Goal: Task Accomplishment & Management: Manage account settings

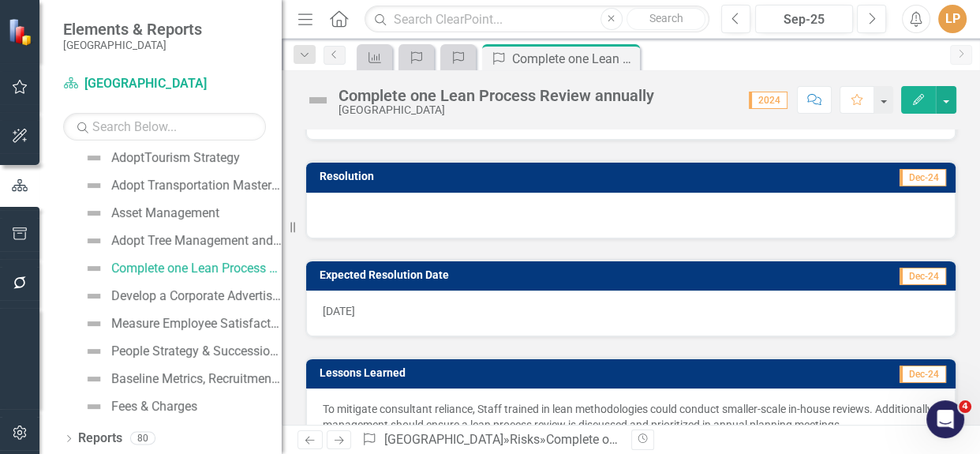
scroll to position [1219, 0]
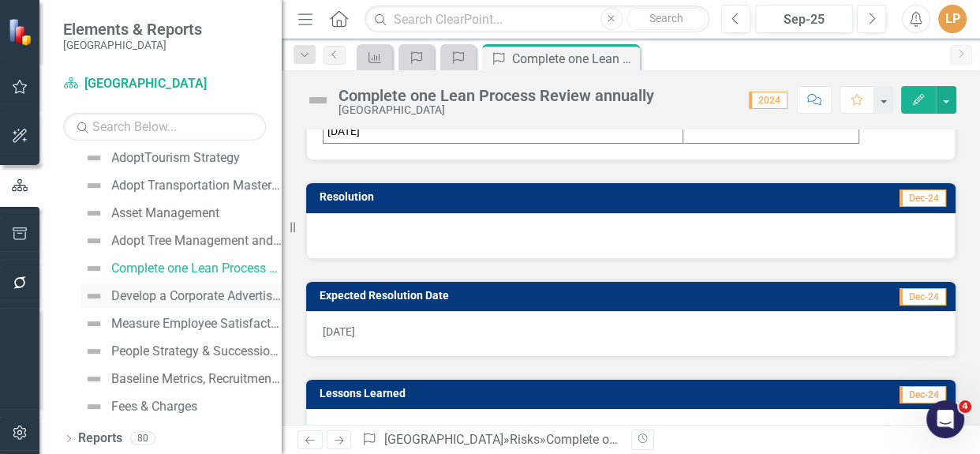
click at [165, 294] on div "Develop a Corporate Advertising Policy" at bounding box center [196, 296] width 170 height 14
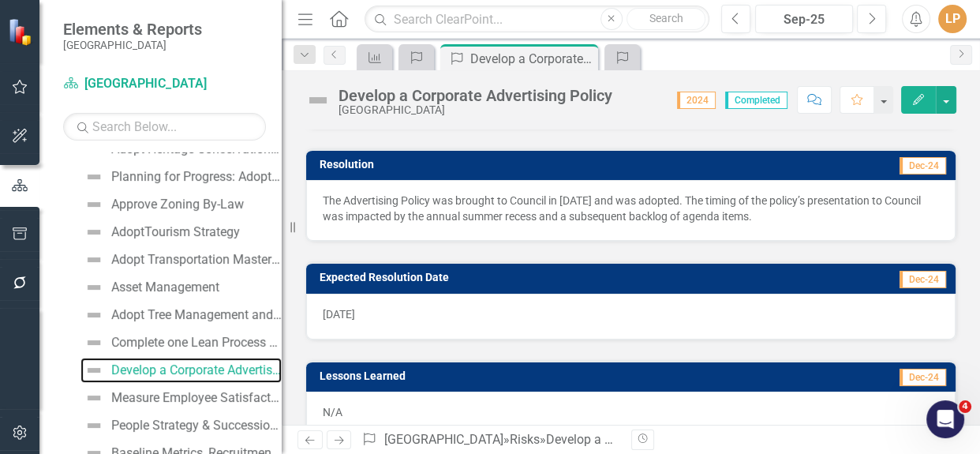
scroll to position [1259, 0]
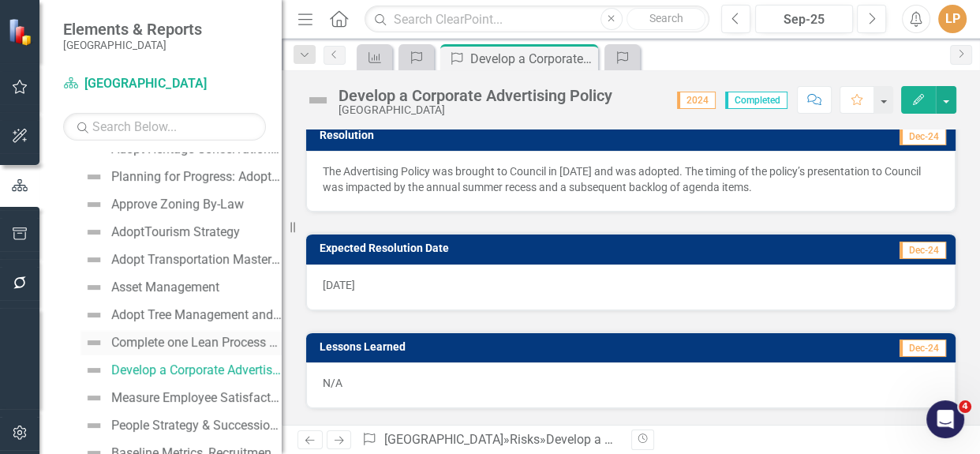
click at [193, 343] on div "Complete one Lean Process Review annually" at bounding box center [196, 342] width 170 height 14
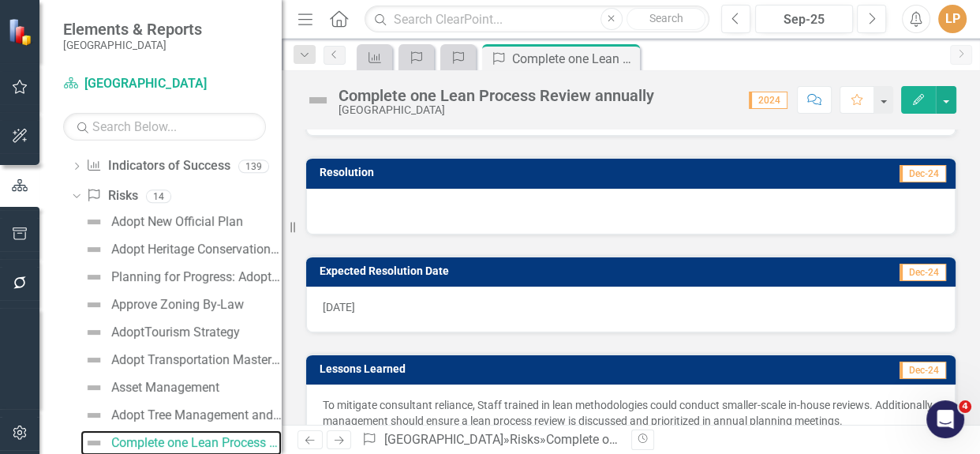
scroll to position [1219, 0]
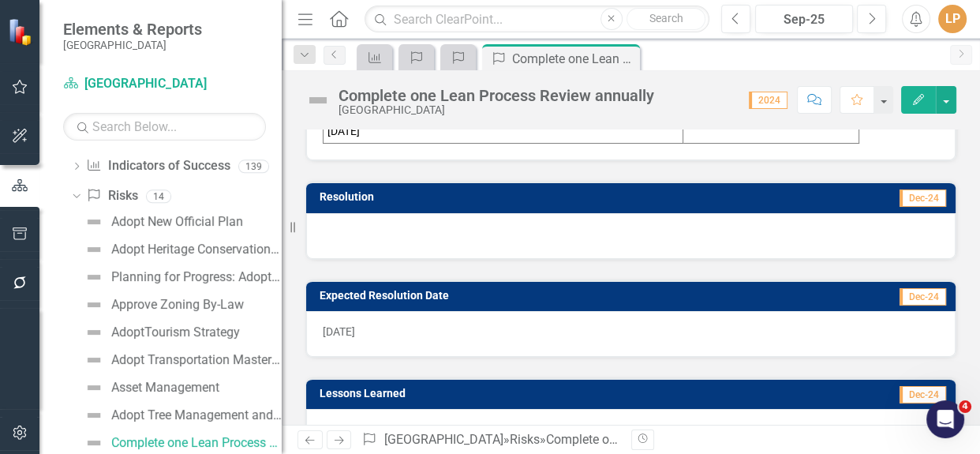
click at [472, 250] on div at bounding box center [631, 236] width 650 height 46
click at [472, 249] on div at bounding box center [631, 236] width 650 height 46
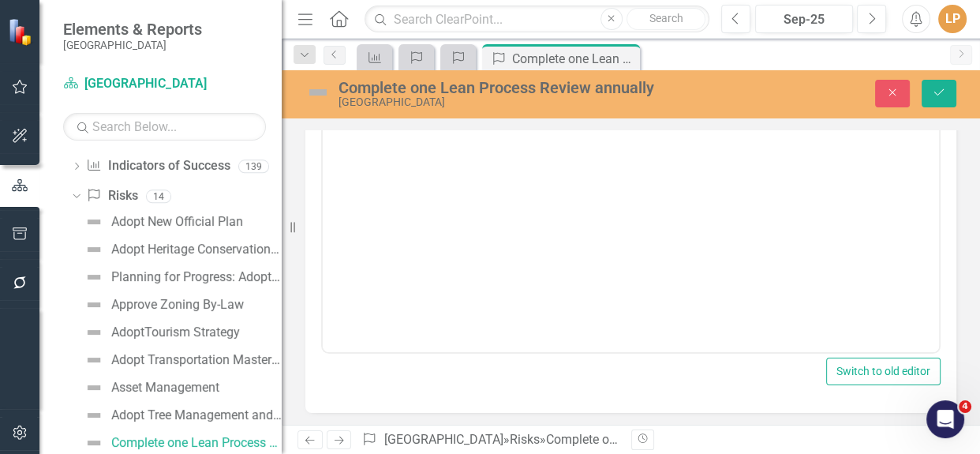
scroll to position [0, 0]
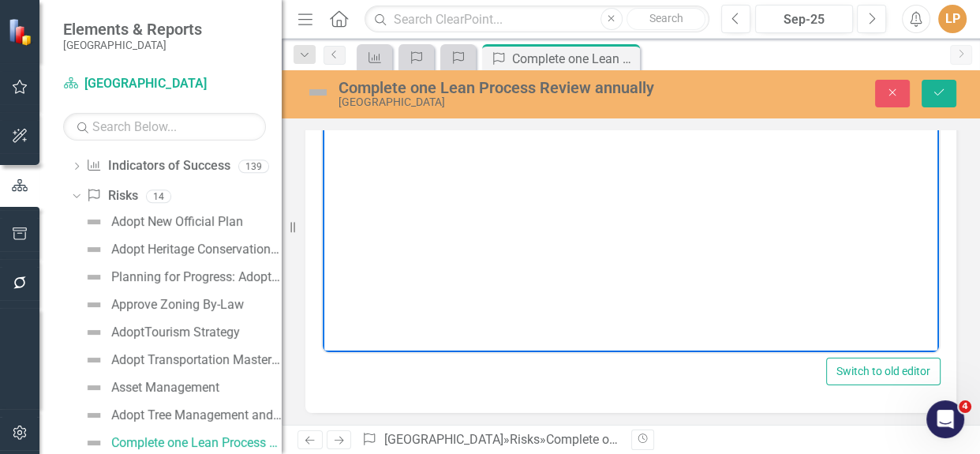
click at [567, 217] on body "Rich Text Area. Press ALT-0 for help." at bounding box center [631, 194] width 616 height 237
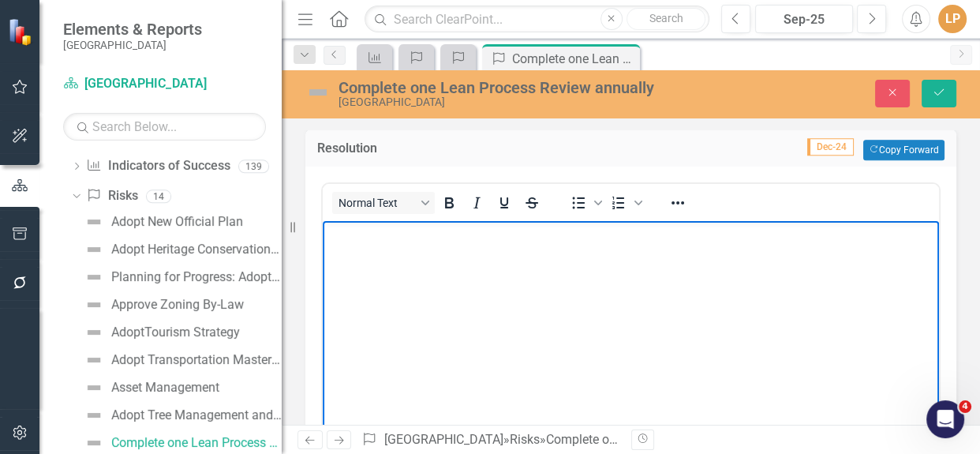
scroll to position [1346, 0]
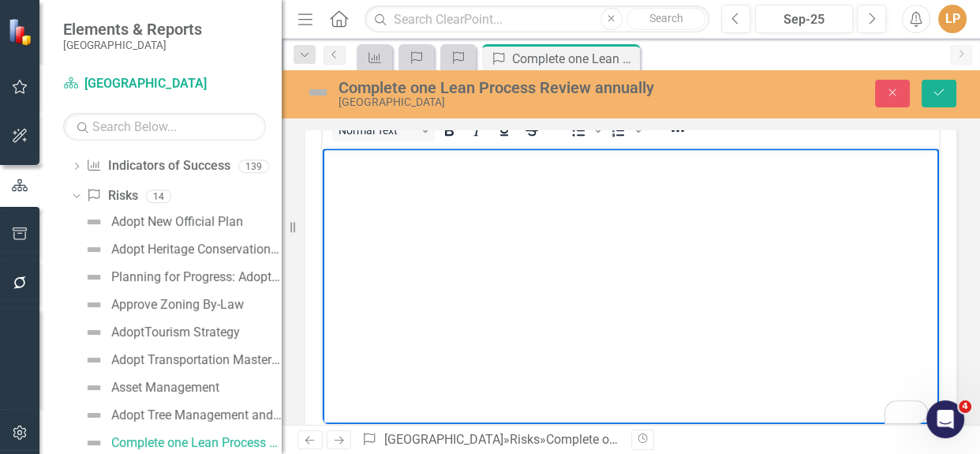
click at [409, 186] on body "To enrich screen reader interactions, please activate Accessibility in Grammarl…" at bounding box center [631, 266] width 616 height 237
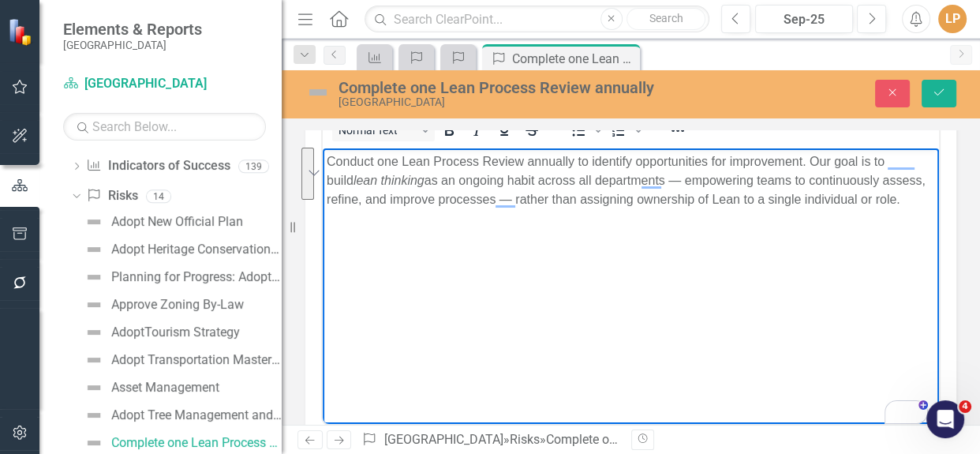
drag, startPoint x: 906, startPoint y: 198, endPoint x: 312, endPoint y: 162, distance: 595.4
click at [323, 162] on html "Conduct one Lean Process Review annually to identify opportunities for improvem…" at bounding box center [631, 266] width 616 height 237
click at [678, 140] on icon "Reveal or hide additional toolbar items" at bounding box center [677, 130] width 19 height 19
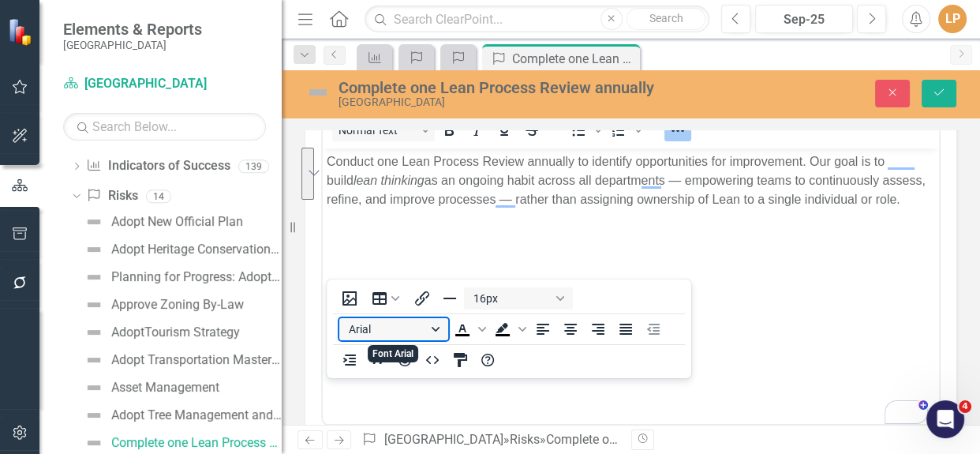
click at [435, 318] on button "Arial" at bounding box center [393, 329] width 109 height 22
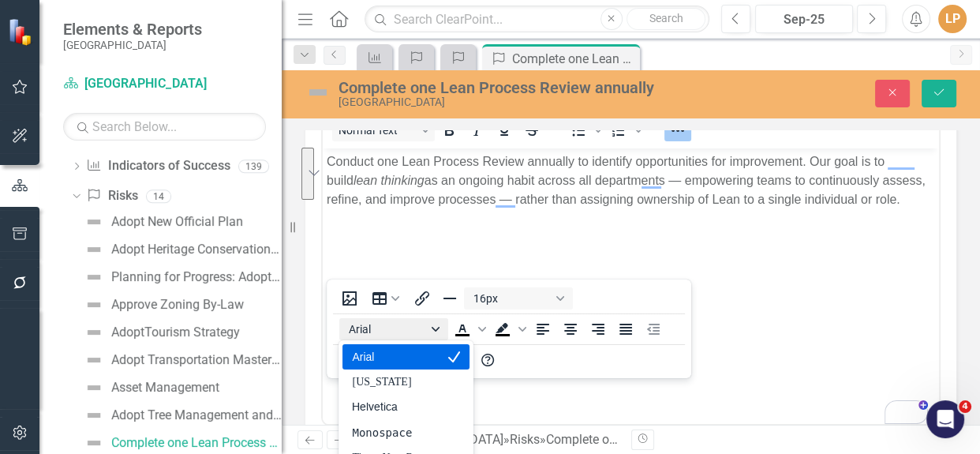
drag, startPoint x: 410, startPoint y: 223, endPoint x: 443, endPoint y: 200, distance: 39.2
click at [410, 347] on div "Arial" at bounding box center [394, 356] width 85 height 19
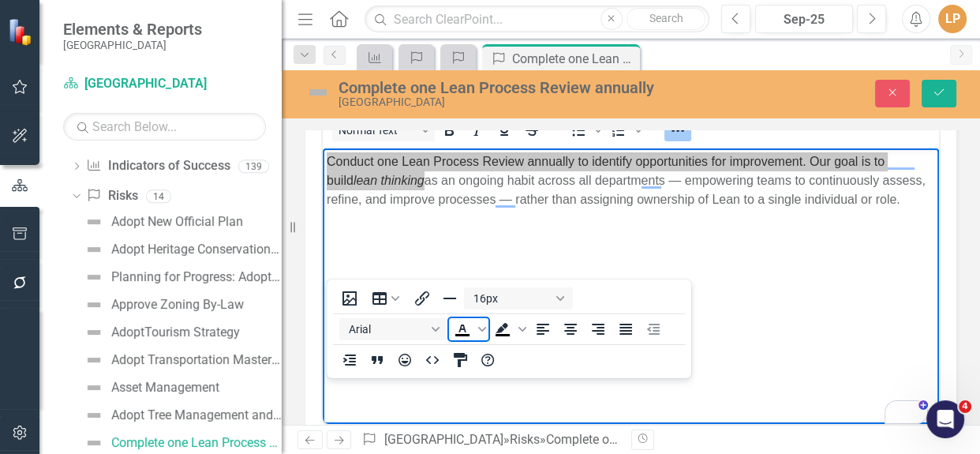
click at [463, 324] on icon "Text color Black" at bounding box center [462, 328] width 7 height 8
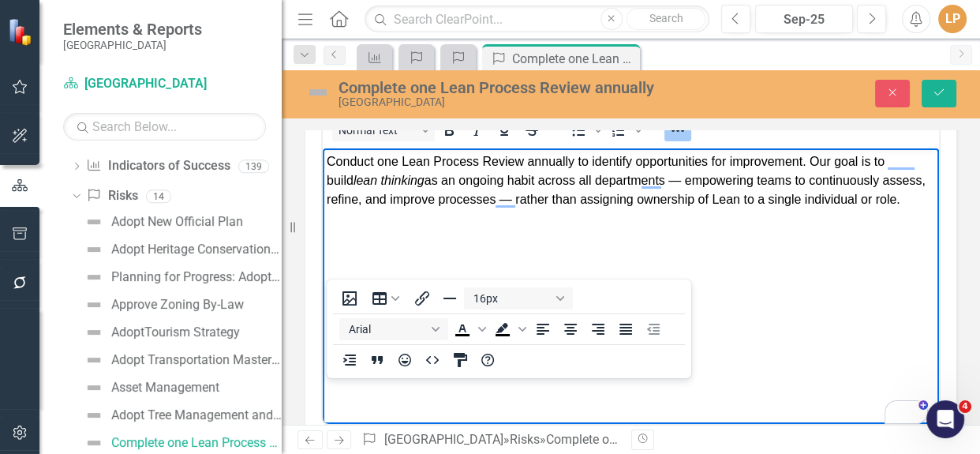
drag, startPoint x: 625, startPoint y: 296, endPoint x: 541, endPoint y: 275, distance: 87.1
click at [623, 296] on body "Conduct one Lean Process Review annually to identify opportunities for improvem…" at bounding box center [631, 266] width 616 height 237
click at [429, 286] on body "Conduct one Lean Process Review annually to identify opportunities for improvem…" at bounding box center [631, 266] width 616 height 237
click at [784, 175] on span "Conduct one Lean Process Review annually to identify opportunities for improvem…" at bounding box center [626, 179] width 599 height 51
click at [676, 140] on icon "Reveal or hide additional toolbar items" at bounding box center [677, 130] width 19 height 19
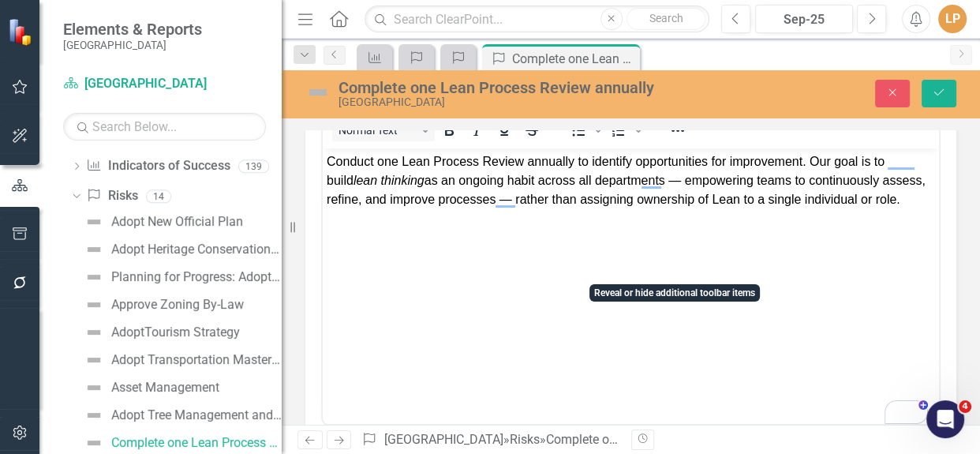
click at [620, 197] on span "Conduct one Lean Process Review annually to identify opportunities for improvem…" at bounding box center [626, 179] width 599 height 51
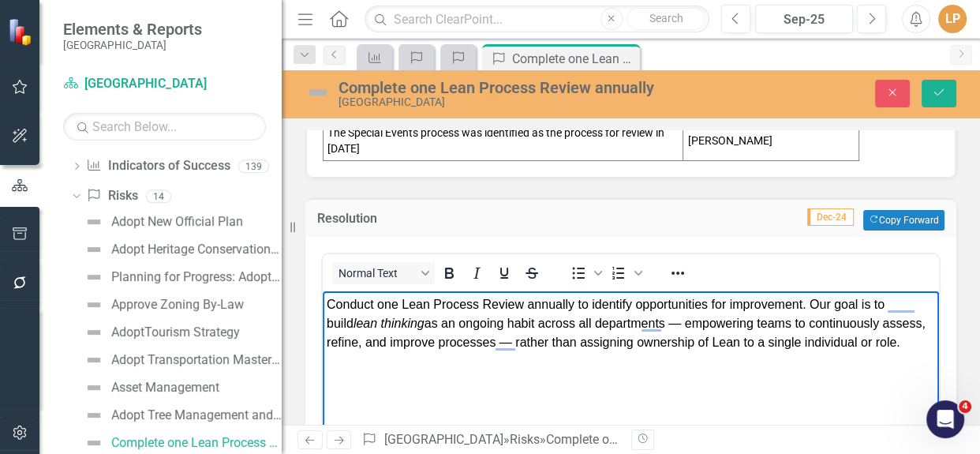
scroll to position [1202, 0]
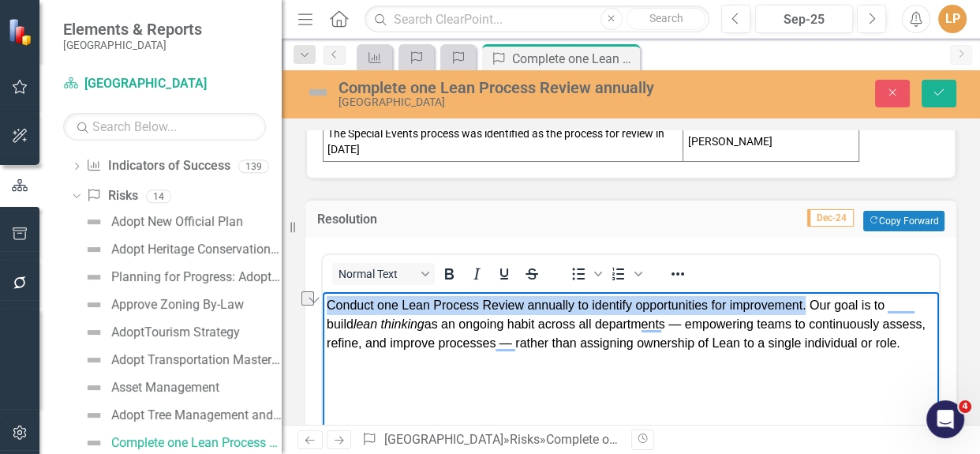
drag, startPoint x: 807, startPoint y: 300, endPoint x: 320, endPoint y: 312, distance: 487.1
click at [323, 312] on html "Conduct one Lean Process Review annually to identify opportunities for improvem…" at bounding box center [631, 409] width 616 height 237
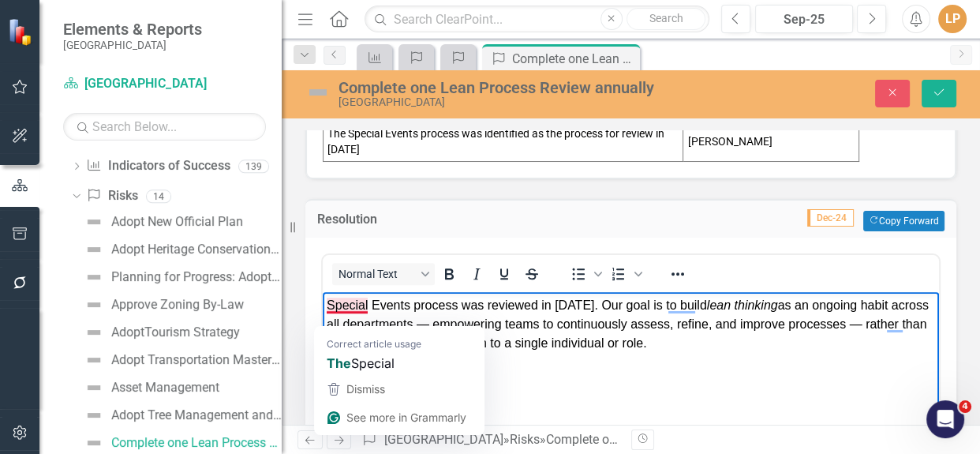
click at [331, 304] on span "Special Events process was reviewed in [DATE]. Our goal is to build lean thinki…" at bounding box center [628, 323] width 602 height 51
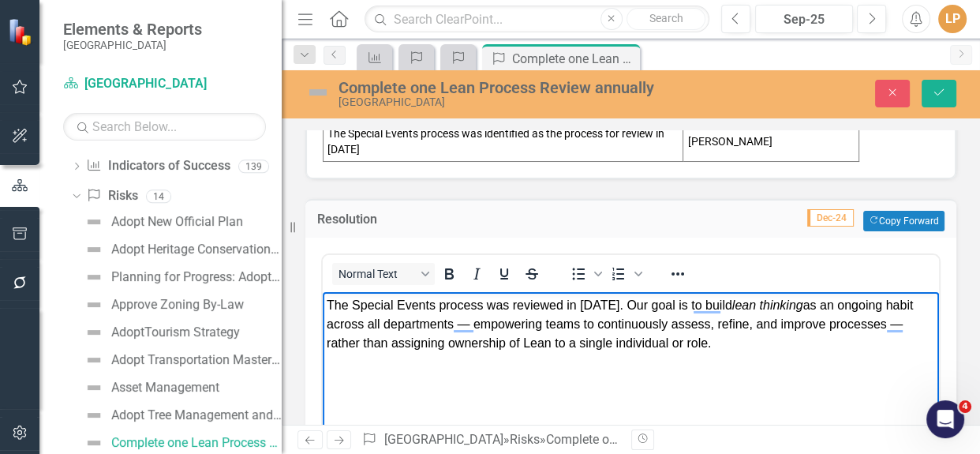
drag, startPoint x: 657, startPoint y: 303, endPoint x: 671, endPoint y: 308, distance: 15.0
click at [657, 303] on span "The Special Events process was reviewed in [DATE]. Our goal is to build lean th…" at bounding box center [620, 323] width 586 height 51
click at [626, 303] on span "The Special Events process was reviewed in [DATE]. Our goal is to build lean th…" at bounding box center [620, 323] width 586 height 51
drag, startPoint x: 725, startPoint y: 304, endPoint x: 794, endPoint y: 304, distance: 68.7
click at [795, 304] on span "The Special Events process was reviewed in [DATE]. Our goal is to build lean th…" at bounding box center [620, 323] width 586 height 51
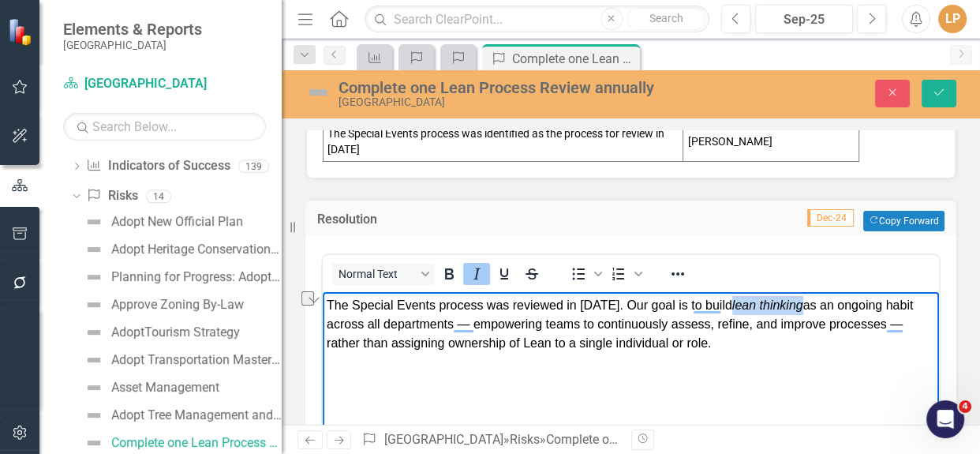
drag, startPoint x: 793, startPoint y: 304, endPoint x: 724, endPoint y: 304, distance: 69.4
click at [732, 304] on em "lean thinking" at bounding box center [767, 304] width 71 height 13
click at [486, 285] on button "Italic" at bounding box center [476, 274] width 27 height 22
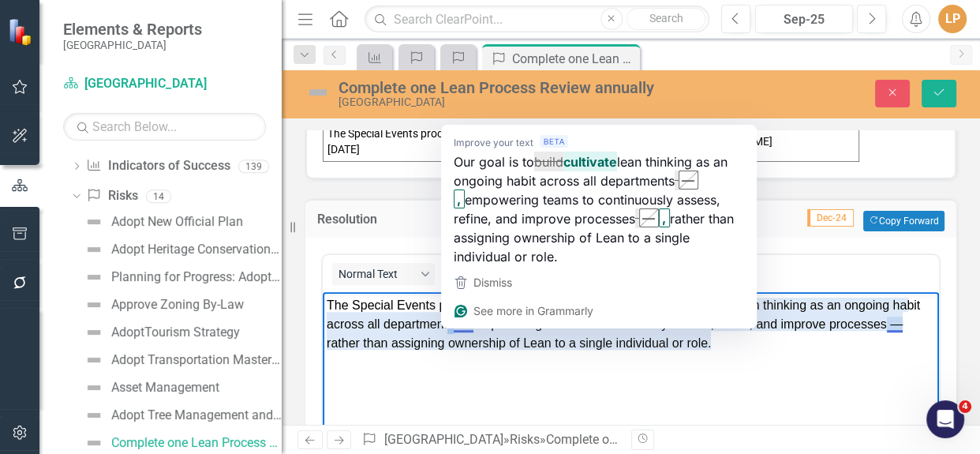
drag, startPoint x: 456, startPoint y: 323, endPoint x: 467, endPoint y: 322, distance: 11.1
click at [467, 322] on span "The Special Events process was reviewed in [DATE]. Our goal is to build lean th…" at bounding box center [623, 323] width 593 height 51
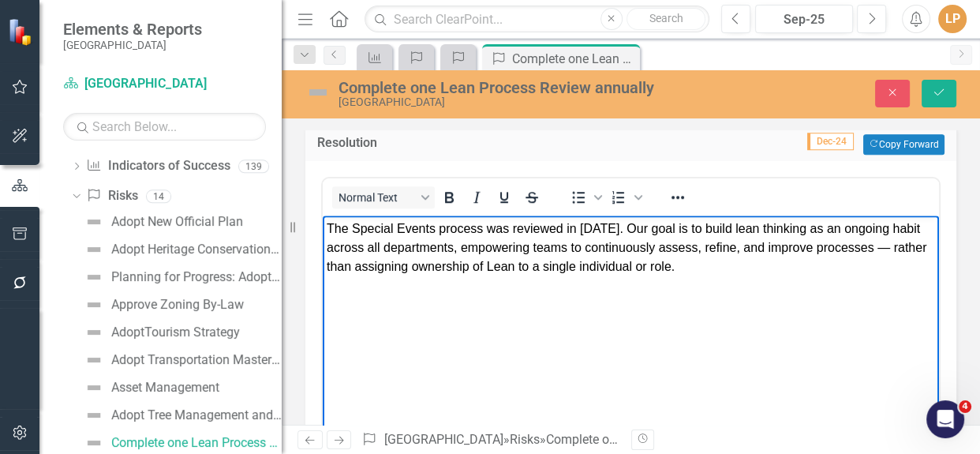
scroll to position [1274, 0]
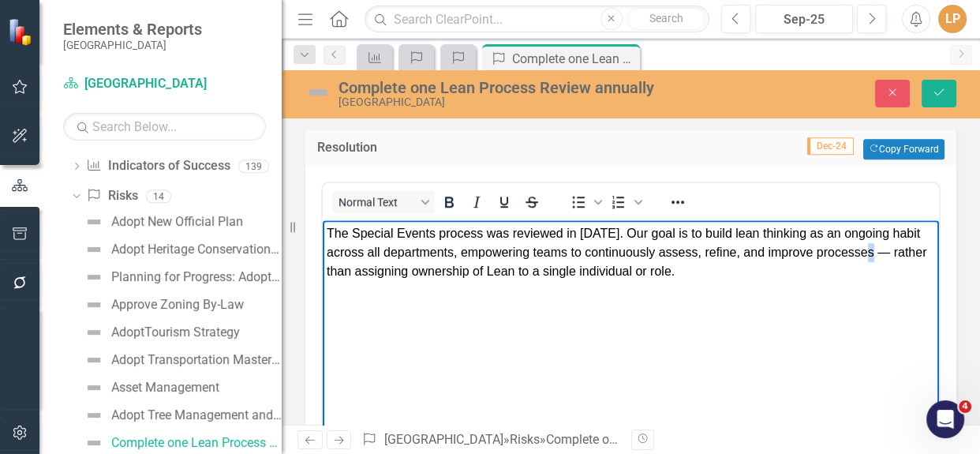
drag, startPoint x: 878, startPoint y: 256, endPoint x: 901, endPoint y: 255, distance: 23.7
click at [901, 255] on p "The Special Events process was reviewed in [DATE]. Our goal is to build lean th…" at bounding box center [631, 251] width 608 height 57
click at [462, 284] on body "The Special Events process was reviewed in [DATE]. Our goal is to build lean th…" at bounding box center [631, 337] width 616 height 237
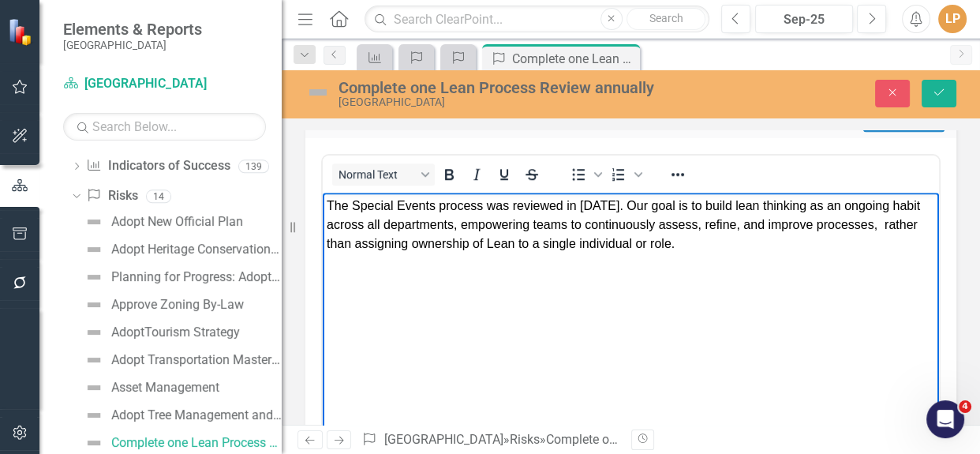
scroll to position [1284, 0]
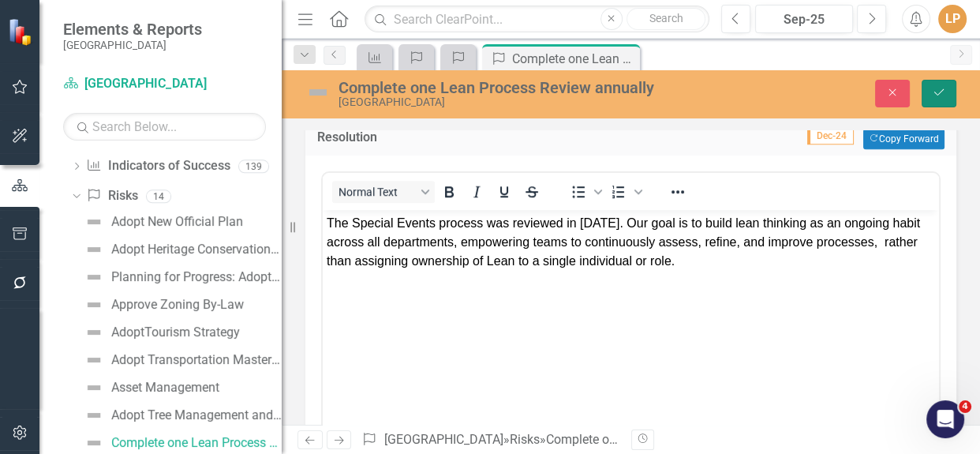
drag, startPoint x: 935, startPoint y: 89, endPoint x: 476, endPoint y: 187, distance: 469.6
click at [935, 88] on icon "Save" at bounding box center [939, 92] width 14 height 11
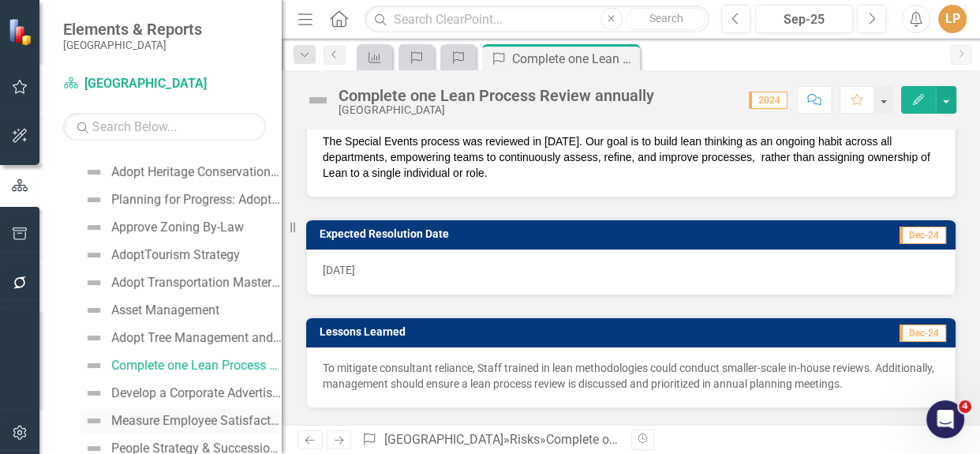
scroll to position [262, 0]
